Goal: Information Seeking & Learning: Find specific fact

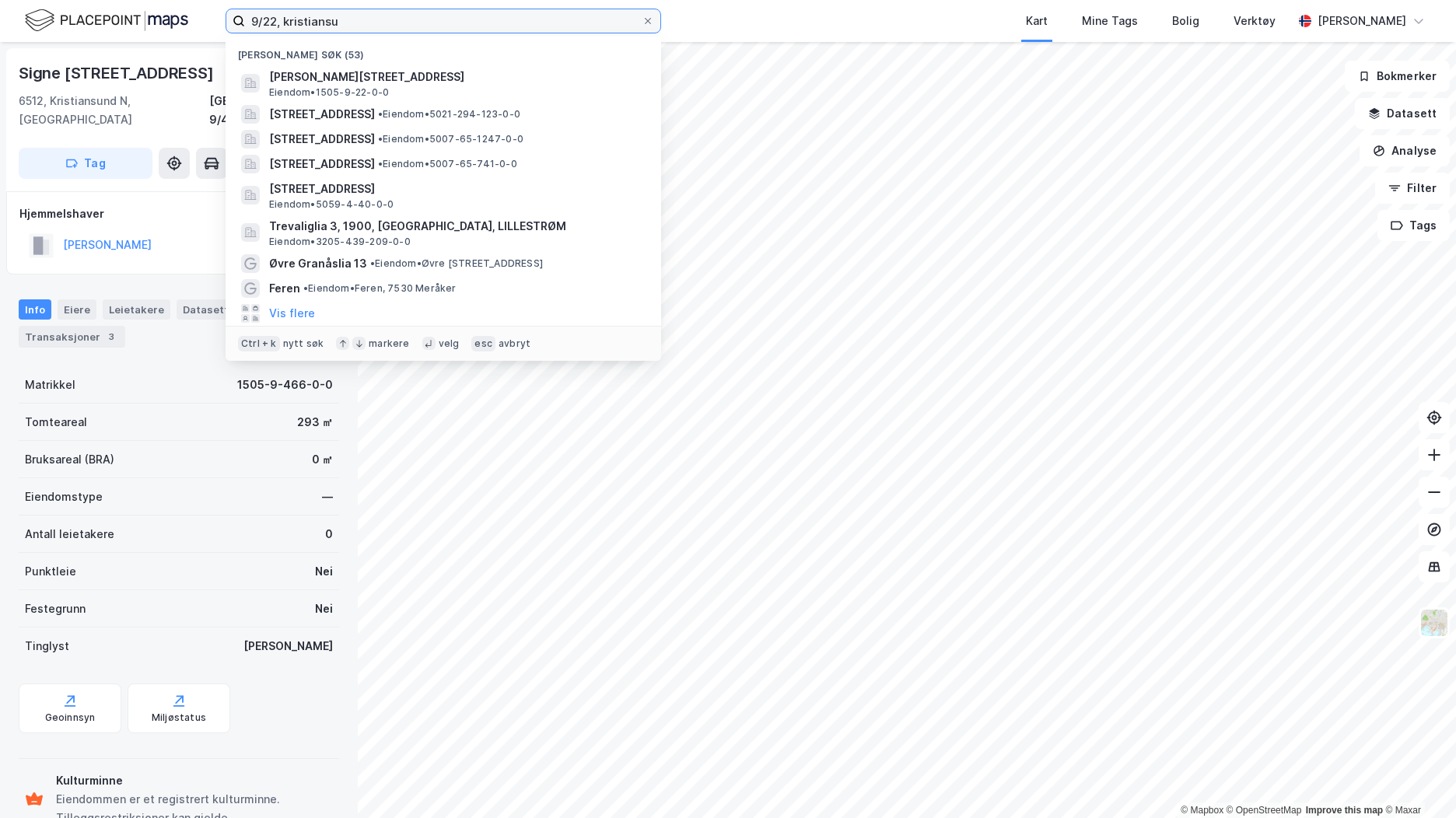
drag, startPoint x: 364, startPoint y: 22, endPoint x: 240, endPoint y: 18, distance: 124.1
click at [241, 18] on label "9/22, kristiansu" at bounding box center [443, 20] width 435 height 25
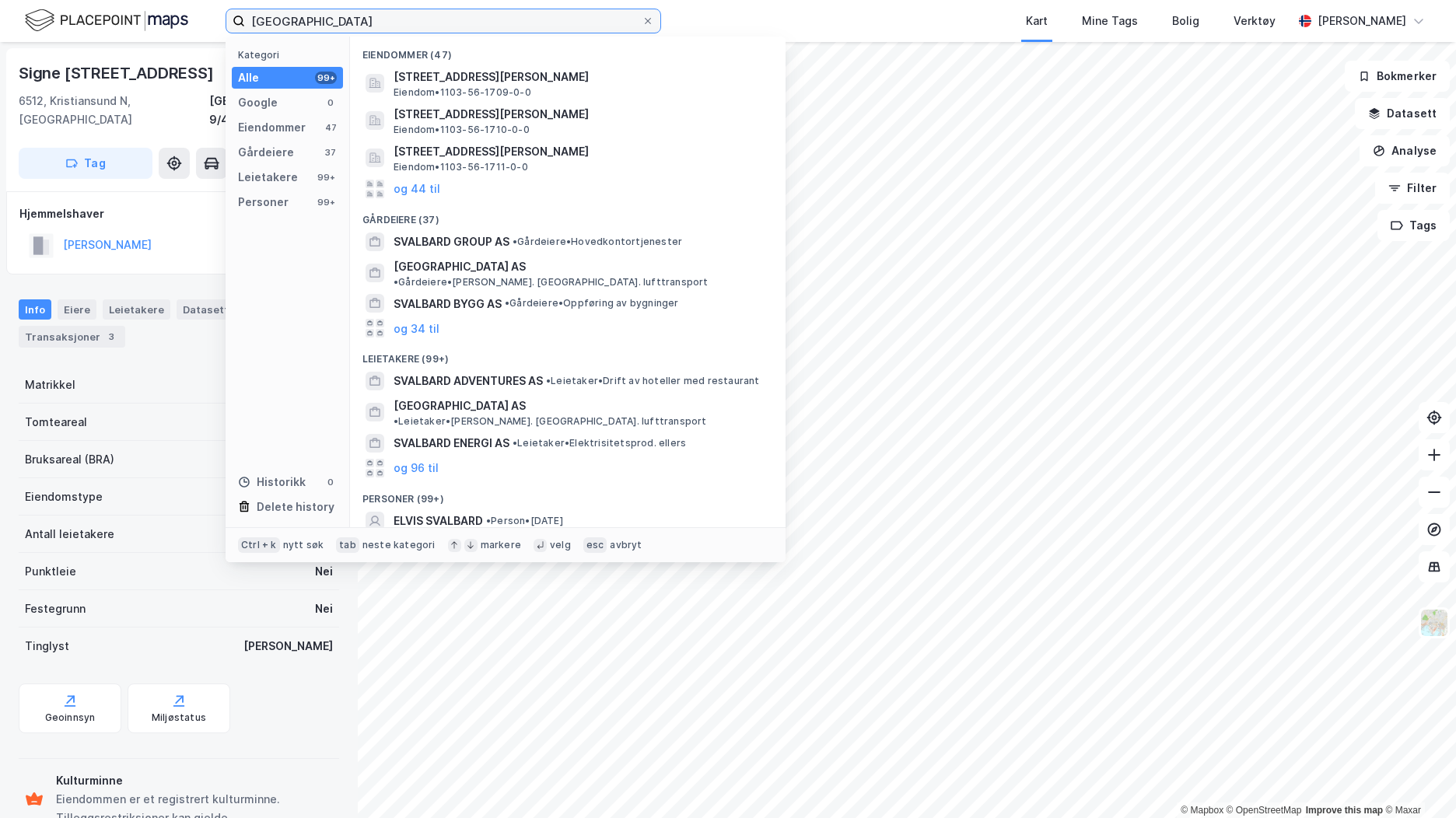
type input "[GEOGRAPHIC_DATA]"
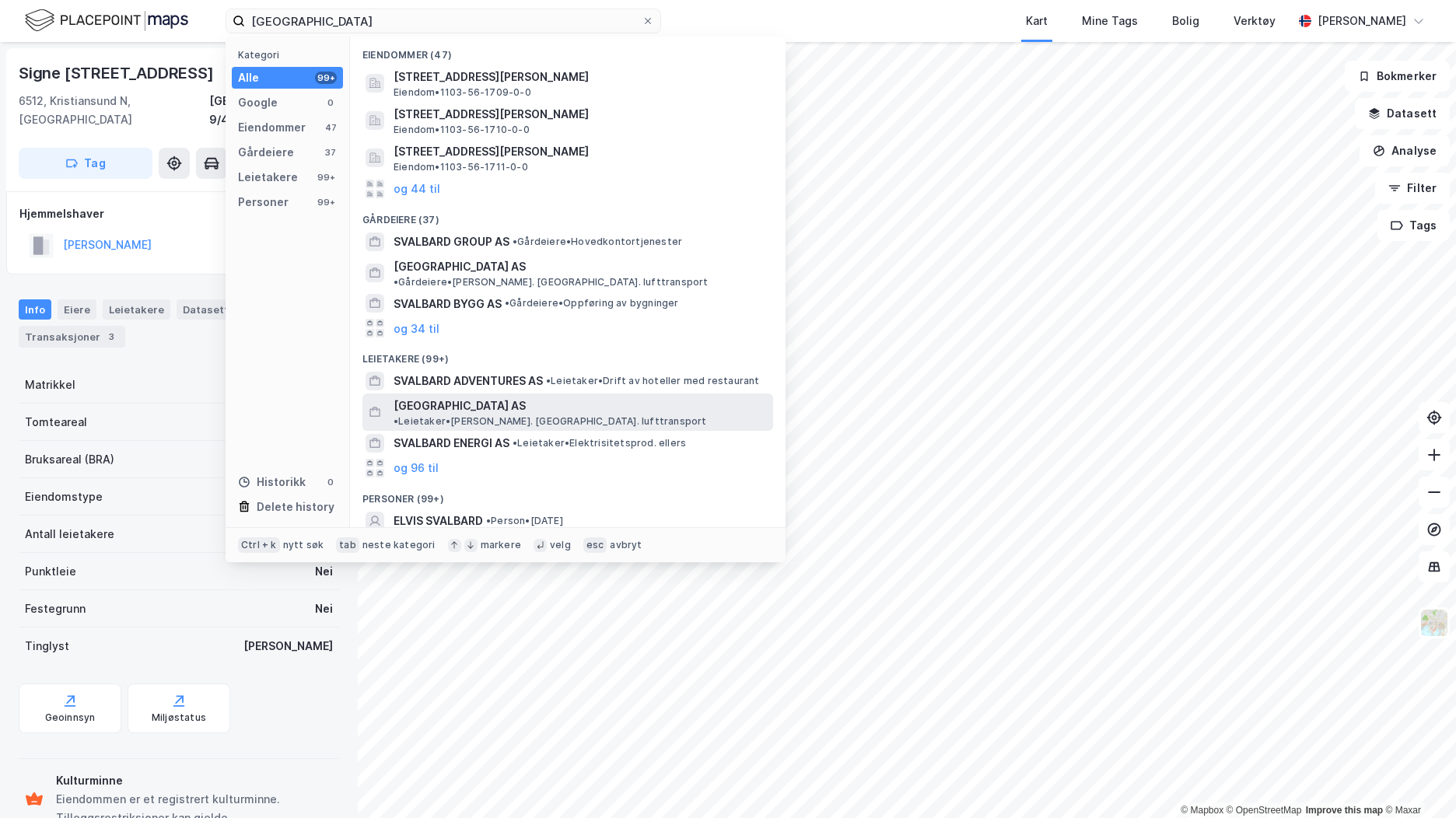
click at [495, 396] on span "[GEOGRAPHIC_DATA] AS" at bounding box center [460, 405] width 132 height 19
